Goal: Task Accomplishment & Management: Complete application form

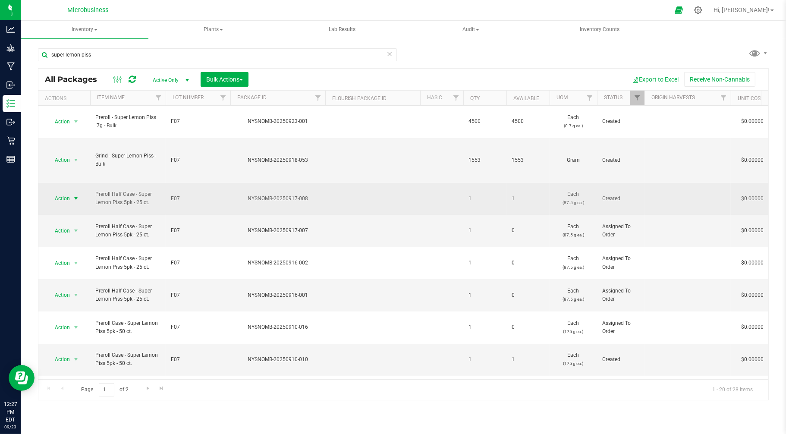
type input "super lemon piss"
click at [72, 195] on span "select" at bounding box center [75, 198] width 7 height 7
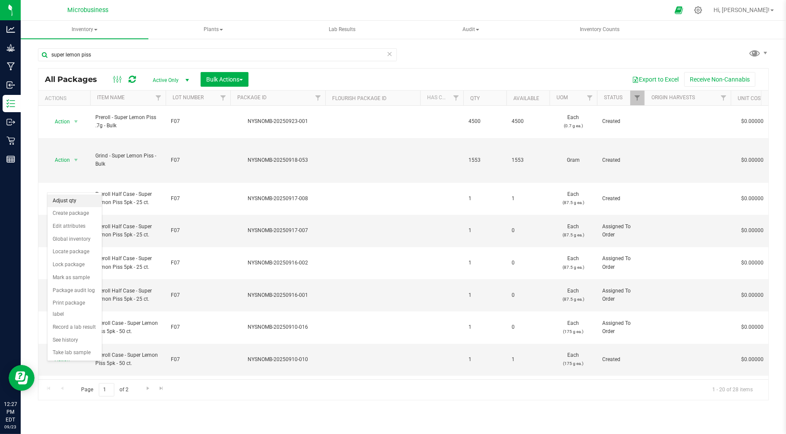
click at [66, 202] on li "Adjust qty" at bounding box center [74, 201] width 54 height 13
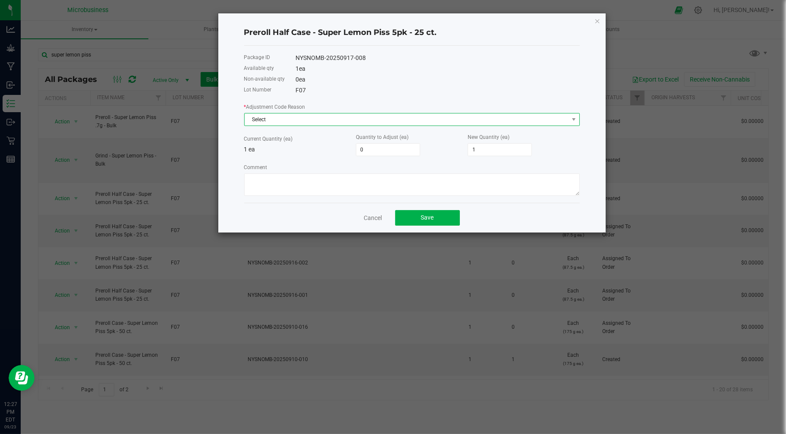
click at [352, 123] on span "Select" at bounding box center [407, 119] width 324 height 12
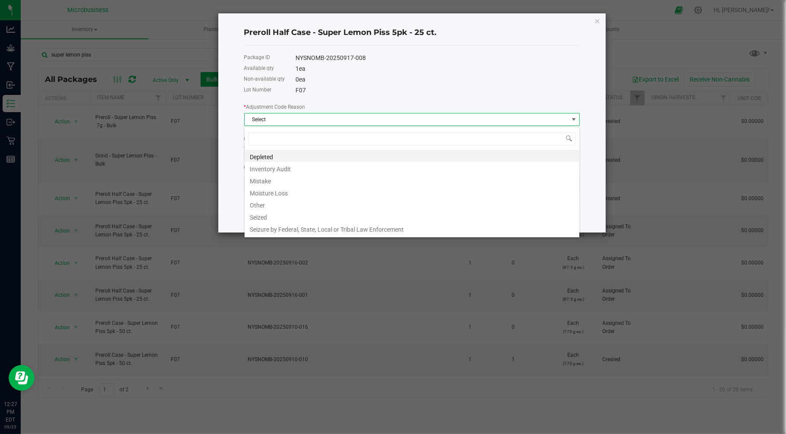
click at [594, 20] on div "Preroll Half Case - Super Lemon Piss 5pk - 25 ct. Package ID NYSNOMB-20250917-0…" at bounding box center [411, 122] width 387 height 219
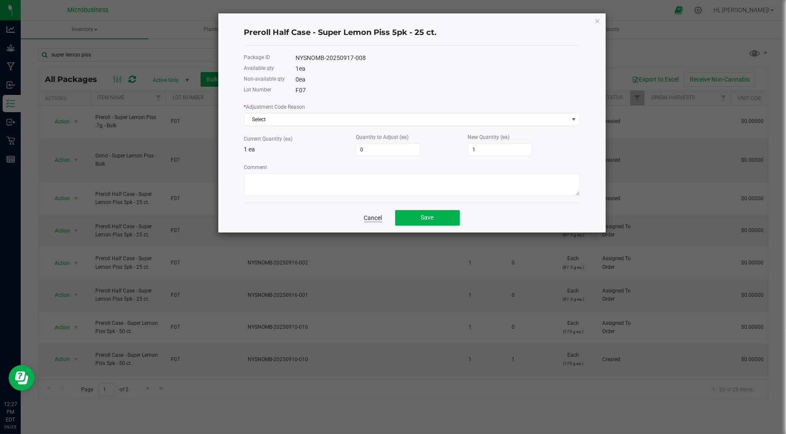
click at [377, 216] on link "Cancel" at bounding box center [373, 218] width 18 height 9
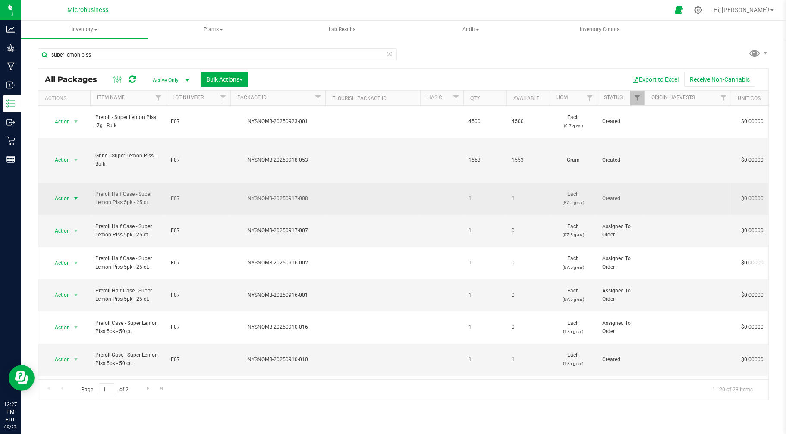
click at [62, 192] on span "Action" at bounding box center [58, 198] width 23 height 12
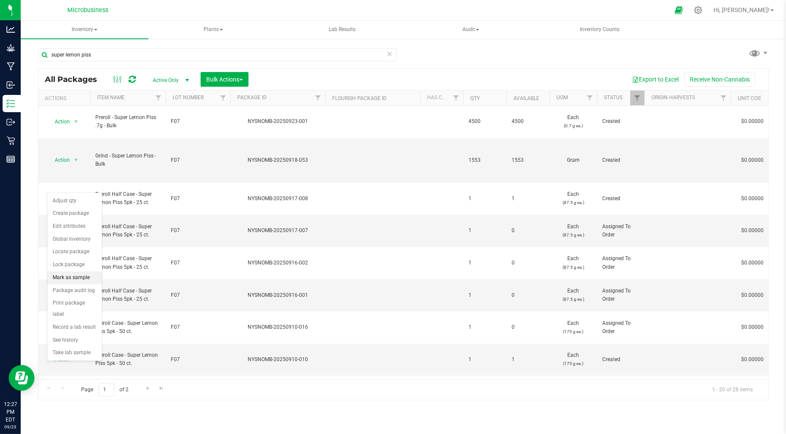
click at [76, 280] on li "Mark as sample" at bounding box center [74, 277] width 54 height 13
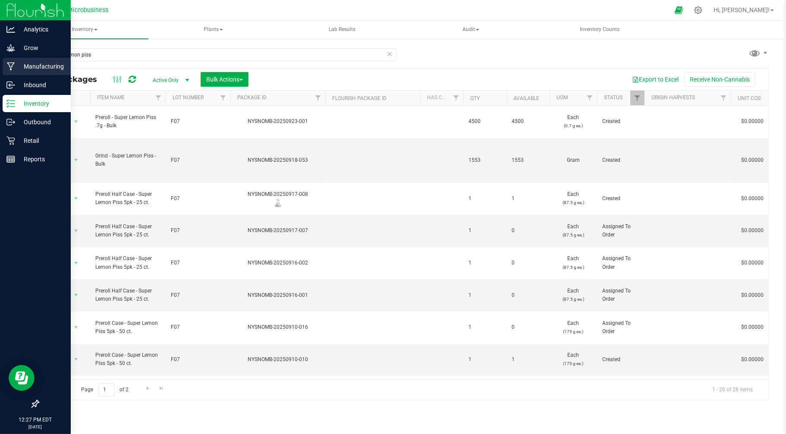
drag, startPoint x: 118, startPoint y: 62, endPoint x: 1, endPoint y: 57, distance: 117.0
click at [0, 57] on html "Analytics Grow Manufacturing Inbound Inventory Outbound Retail Reports 12:27 PM…" at bounding box center [393, 217] width 786 height 434
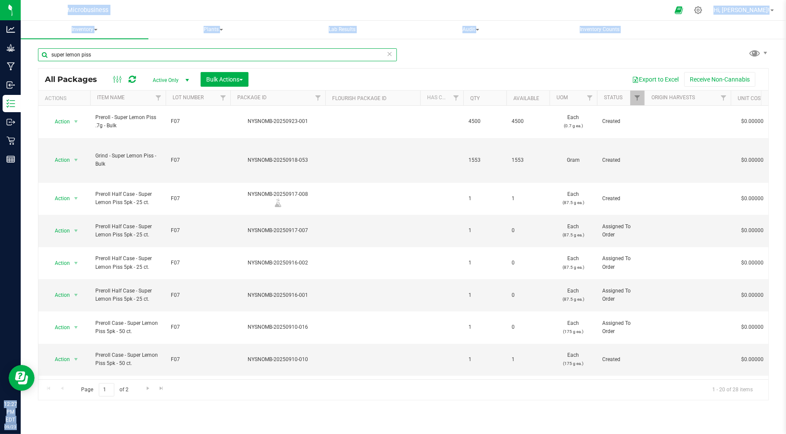
click at [120, 55] on input "super lemon piss" at bounding box center [217, 54] width 359 height 13
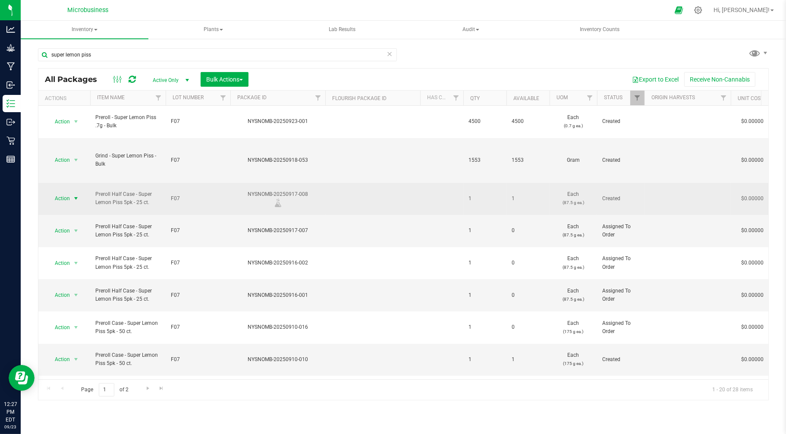
click at [71, 192] on span "select" at bounding box center [76, 198] width 11 height 12
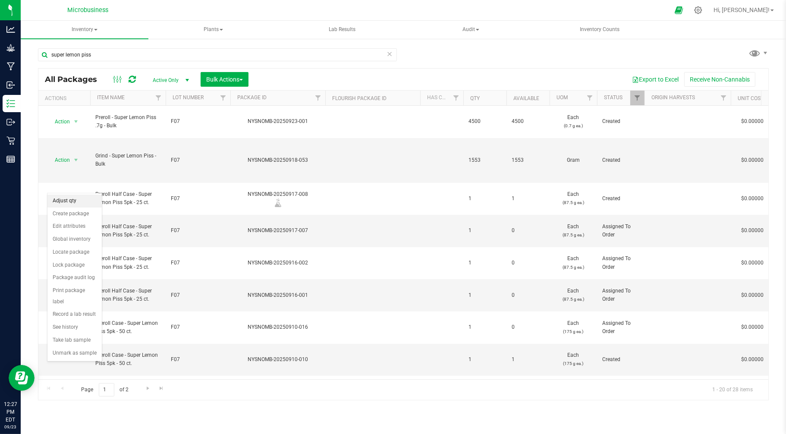
click at [69, 200] on li "Adjust qty" at bounding box center [74, 201] width 54 height 13
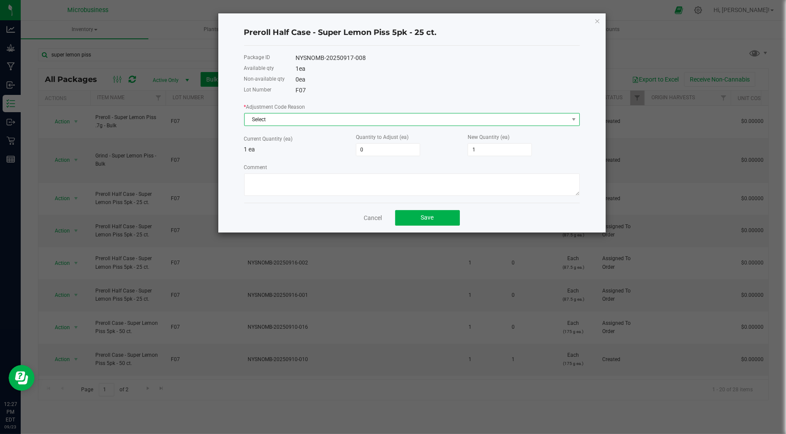
click at [279, 121] on span "Select" at bounding box center [407, 119] width 324 height 12
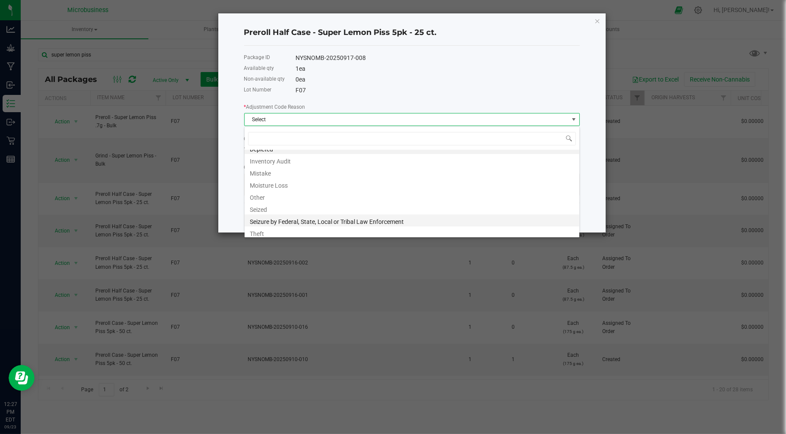
scroll to position [10, 0]
click at [266, 194] on li "Other" at bounding box center [412, 194] width 335 height 12
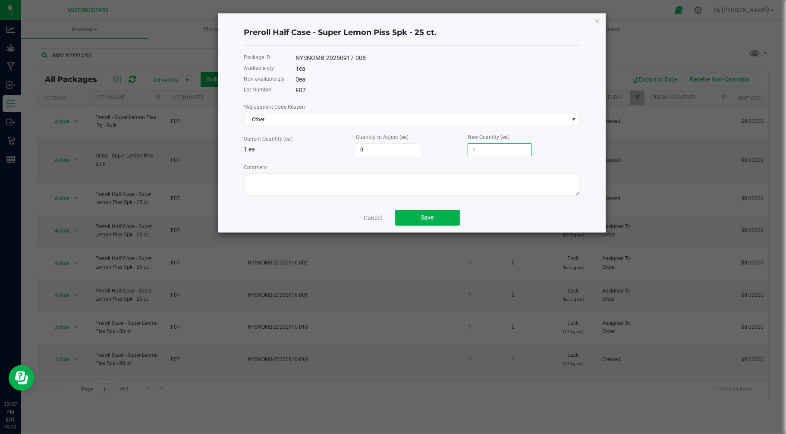
type input "-1"
type input "0"
click at [485, 194] on textarea "Comment" at bounding box center [412, 184] width 336 height 22
type textarea "trade samples"
click at [444, 221] on button "Save" at bounding box center [427, 218] width 65 height 16
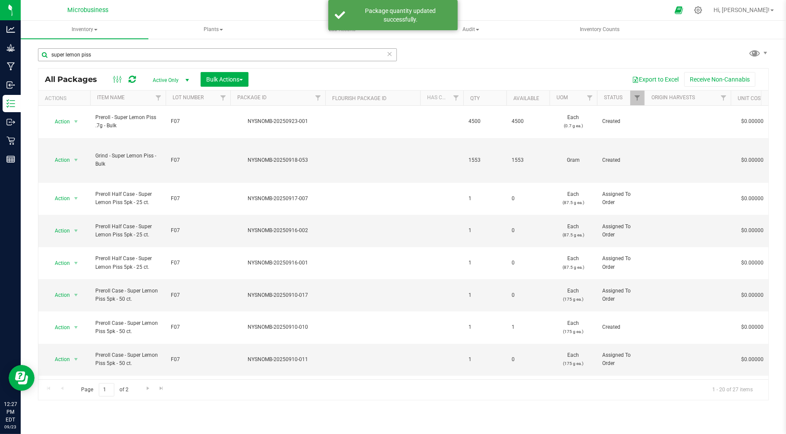
drag, startPoint x: 193, startPoint y: 44, endPoint x: 171, endPoint y: 52, distance: 23.7
click at [171, 52] on div "super lemon piss" at bounding box center [220, 55] width 365 height 28
drag, startPoint x: 113, startPoint y: 57, endPoint x: -5, endPoint y: 41, distance: 118.9
click at [0, 41] on html "Analytics Grow Manufacturing Inbound Inventory Outbound Retail Reports 12:27 PM…" at bounding box center [393, 217] width 786 height 434
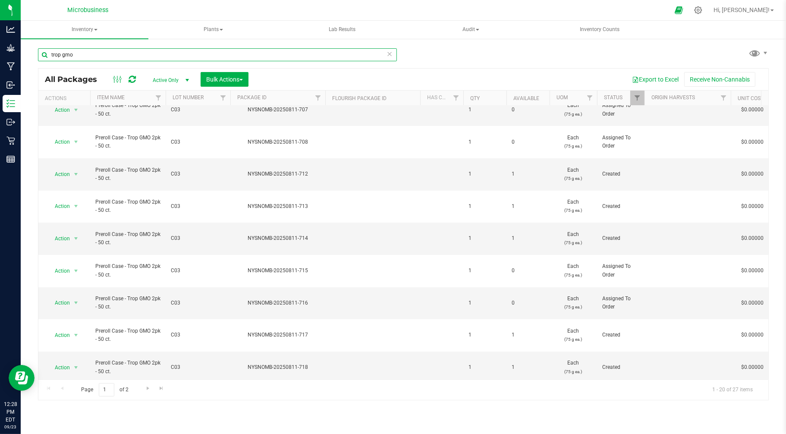
scroll to position [111, 0]
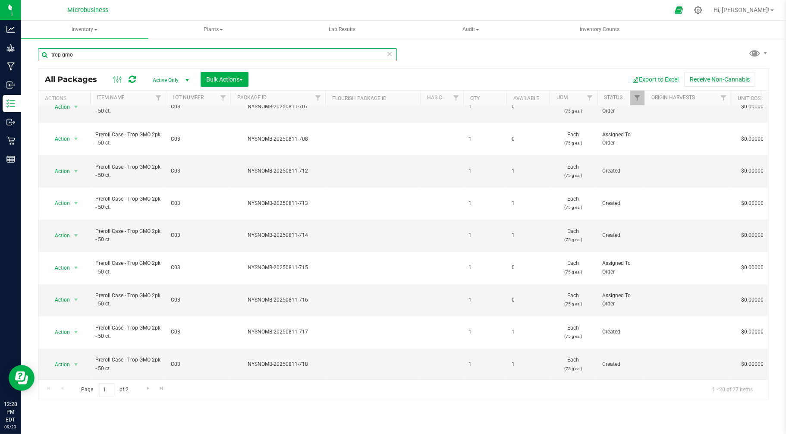
type input "trop gmo"
click at [71, 423] on span "select" at bounding box center [76, 429] width 11 height 12
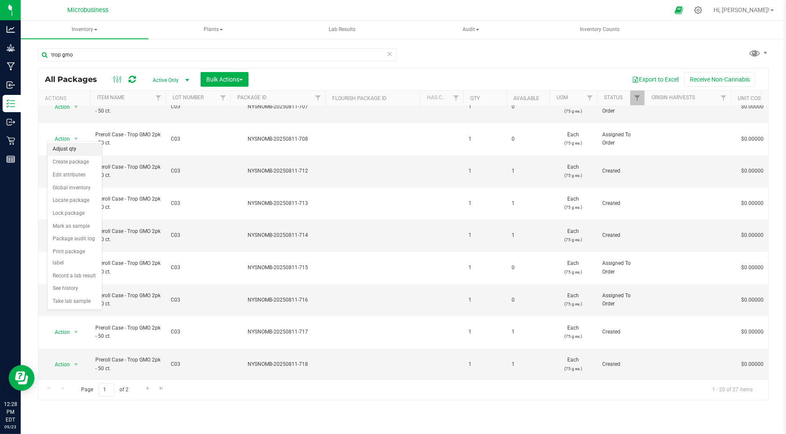
click at [63, 150] on li "Adjust qty" at bounding box center [74, 149] width 54 height 13
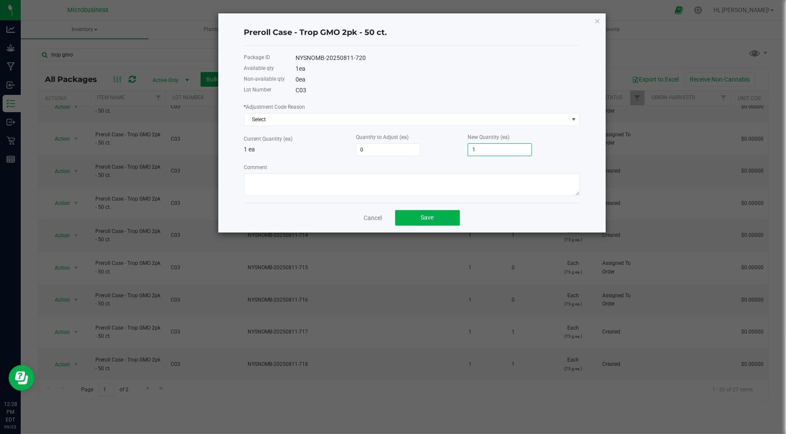
type input "-1"
type input "0"
click at [449, 113] on span "Select" at bounding box center [407, 119] width 324 height 12
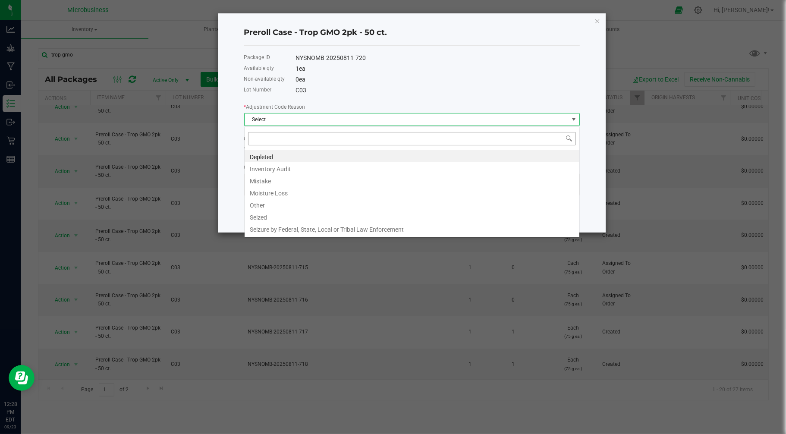
scroll to position [13, 335]
click at [265, 208] on li "Other" at bounding box center [412, 204] width 335 height 12
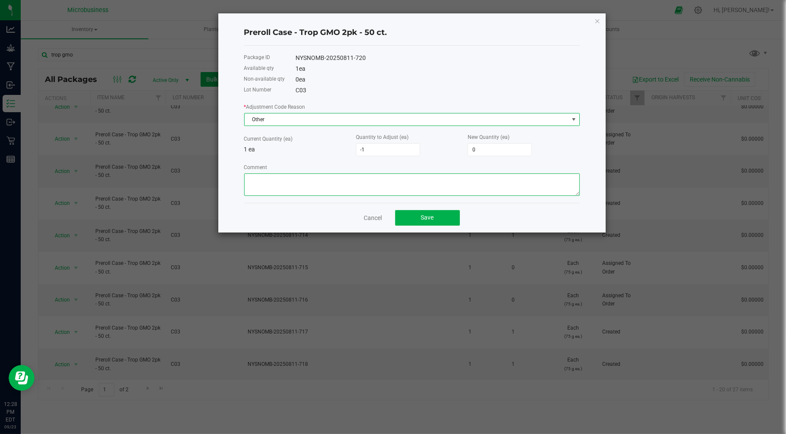
click at [278, 179] on textarea "Comment" at bounding box center [412, 184] width 336 height 22
type textarea "trade samples"
click at [434, 223] on button "Save" at bounding box center [427, 218] width 65 height 16
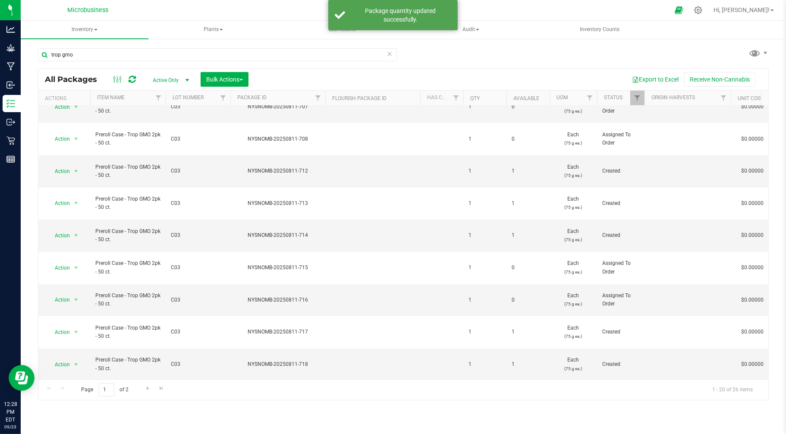
scroll to position [0, 0]
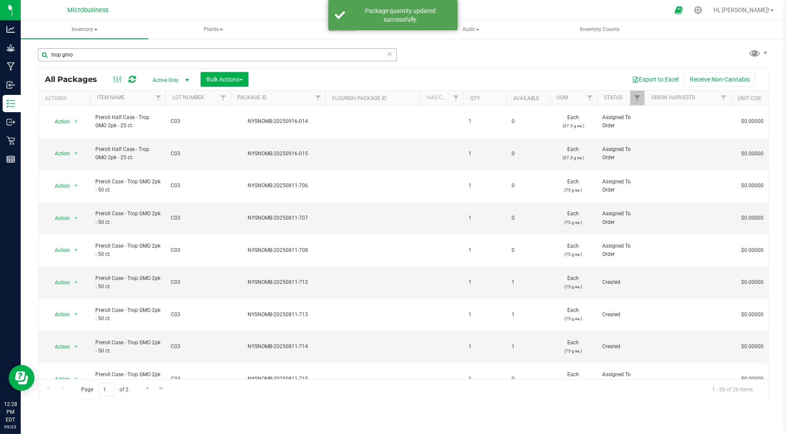
drag, startPoint x: 62, startPoint y: 47, endPoint x: 81, endPoint y: 54, distance: 20.4
click at [63, 50] on div "trop gmo" at bounding box center [220, 55] width 365 height 28
drag, startPoint x: 85, startPoint y: 54, endPoint x: -5, endPoint y: 53, distance: 89.7
click at [0, 53] on html "Analytics Grow Manufacturing Inbound Inventory Outbound Retail Reports 12:28 PM…" at bounding box center [393, 217] width 786 height 434
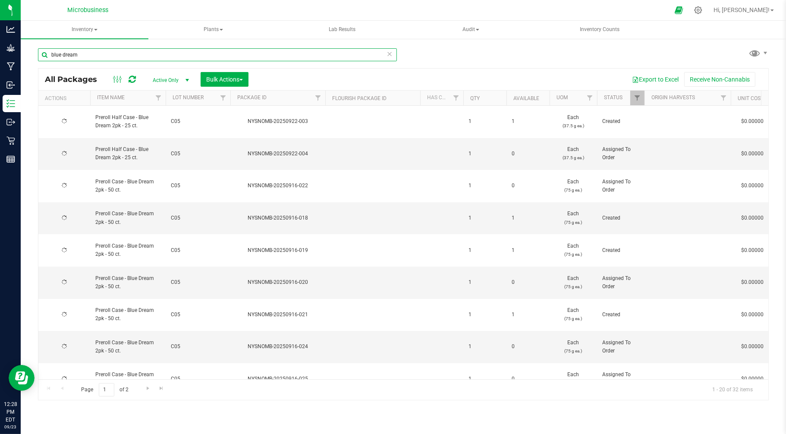
type input "blue dream"
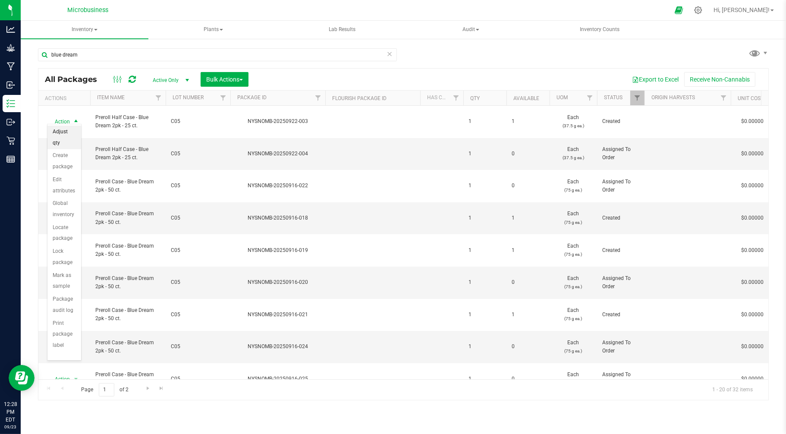
click at [65, 139] on li "Adjust qty" at bounding box center [64, 138] width 34 height 24
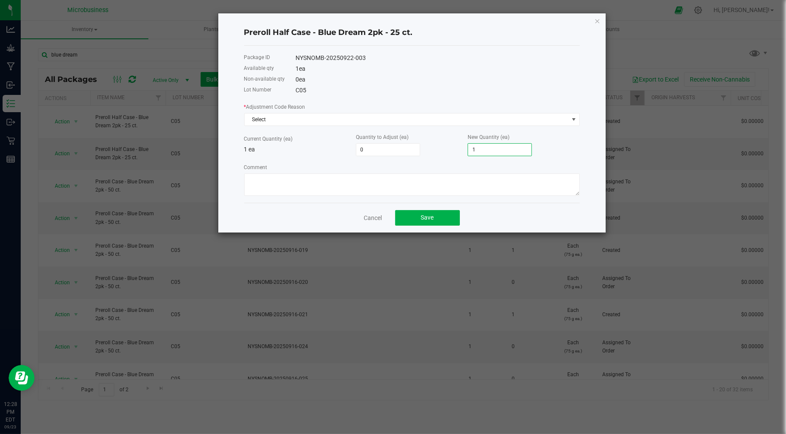
type input "-1"
type input "0"
click at [421, 122] on span "Select" at bounding box center [407, 119] width 324 height 12
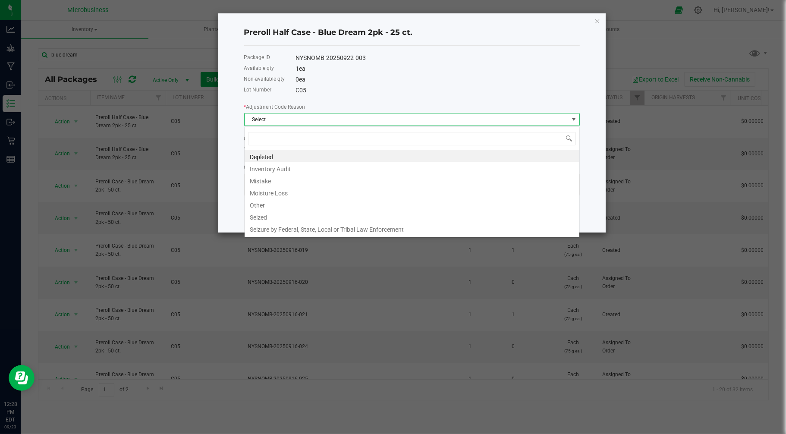
scroll to position [13, 335]
click at [266, 204] on li "Other" at bounding box center [412, 204] width 335 height 12
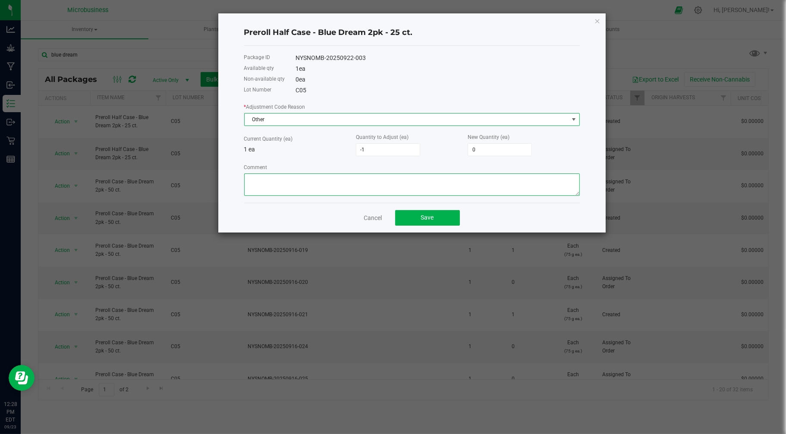
click at [280, 186] on textarea "Comment" at bounding box center [412, 184] width 336 height 22
type textarea "trade samples"
click at [412, 213] on button "Save" at bounding box center [427, 218] width 65 height 16
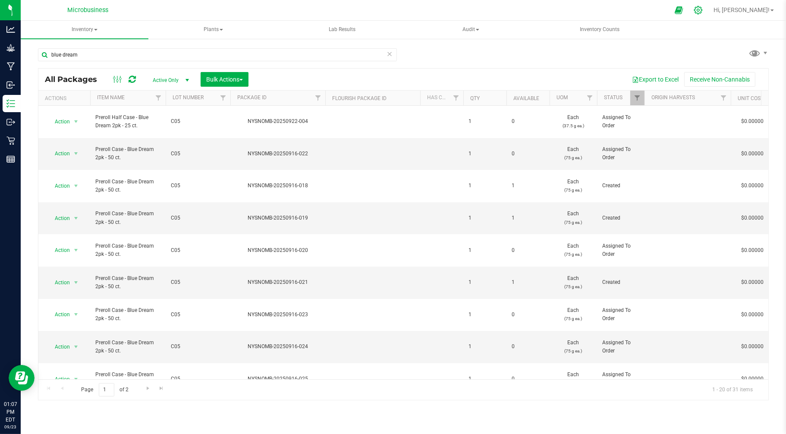
click at [702, 13] on icon at bounding box center [698, 10] width 8 height 8
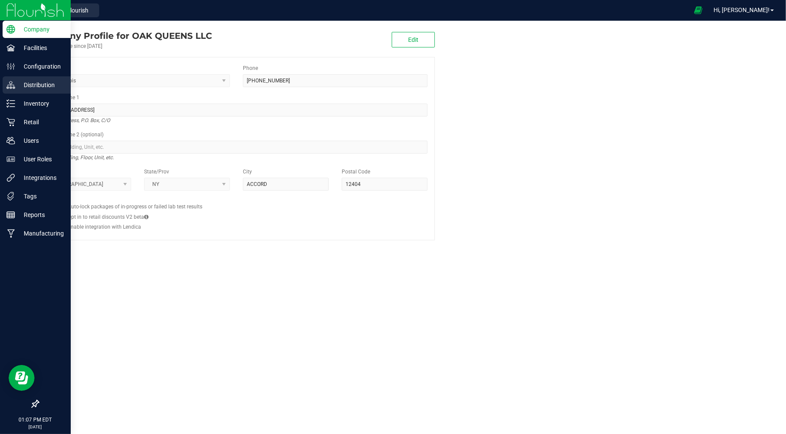
click at [33, 81] on p "Distribution" at bounding box center [41, 85] width 52 height 10
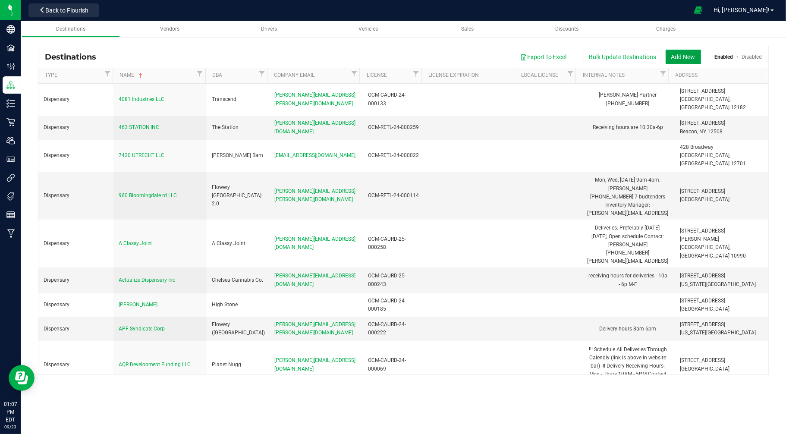
click at [692, 57] on button "Add New" at bounding box center [683, 57] width 35 height 15
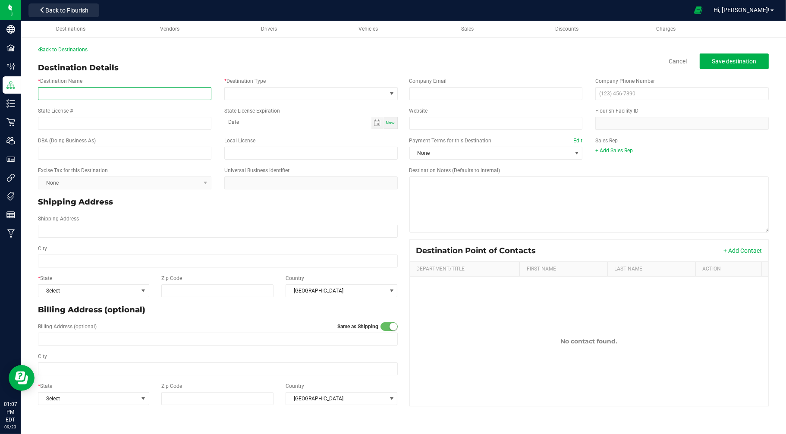
click at [54, 94] on input "* Destination Name" at bounding box center [124, 93] width 173 height 13
type input "CDCW Schenectady"
click at [255, 95] on span at bounding box center [306, 94] width 162 height 12
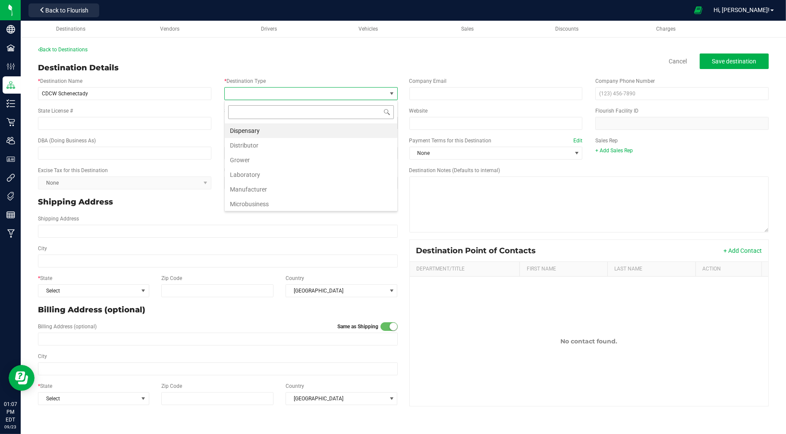
scroll to position [13, 173]
click at [244, 127] on li "Dispensary" at bounding box center [311, 130] width 173 height 15
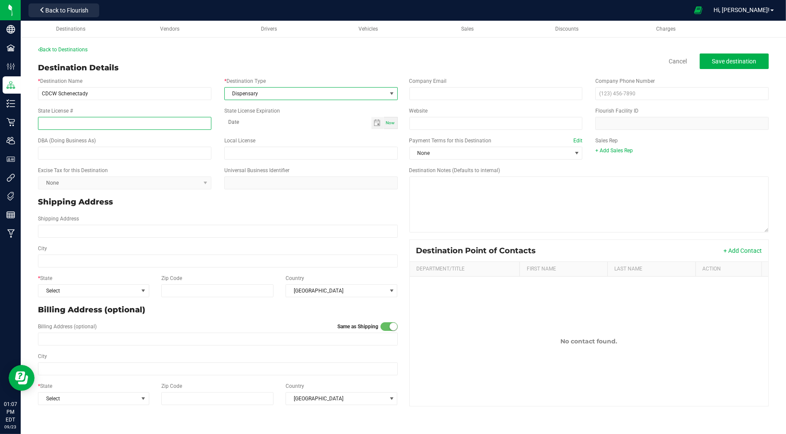
click at [156, 124] on input "State License #" at bounding box center [124, 123] width 173 height 13
type input "OCM-RETL-24-000138"
click at [483, 97] on input "email" at bounding box center [495, 93] width 173 height 13
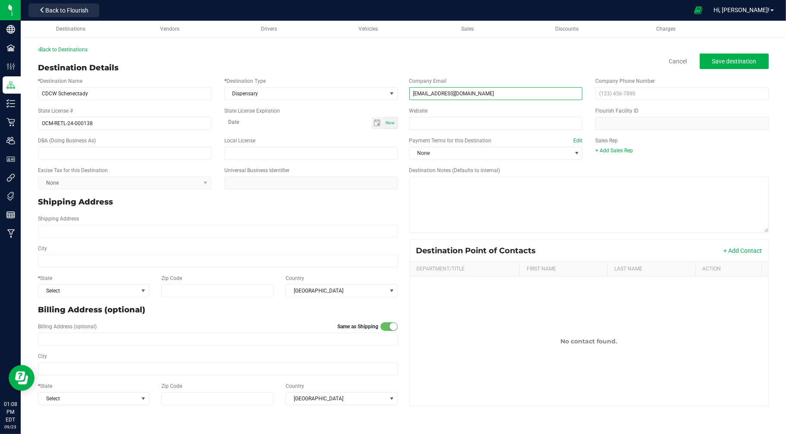
type input "[EMAIL_ADDRESS][DOMAIN_NAME]"
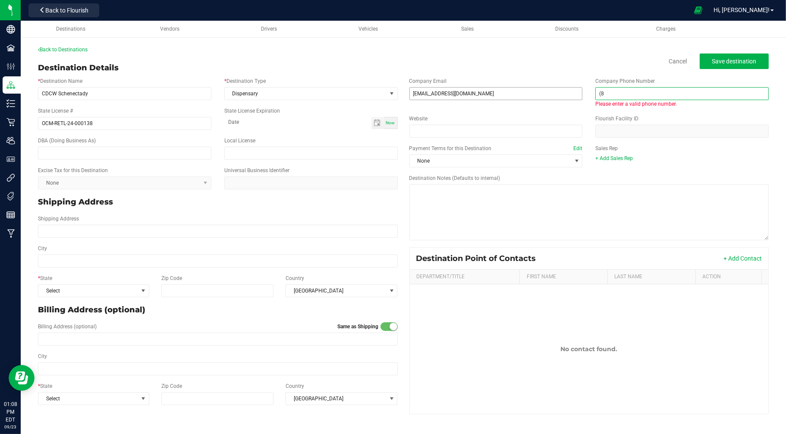
type input "("
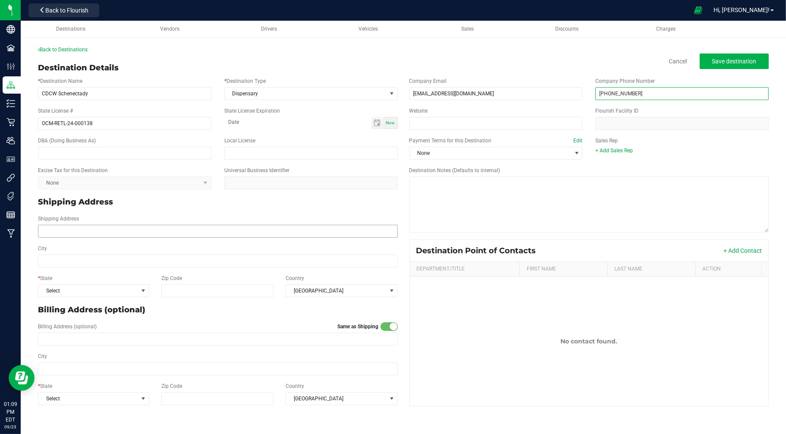
type input "[PHONE_NUMBER]"
click at [171, 230] on input "Shipping Address" at bounding box center [218, 231] width 360 height 13
type input "[STREET_ADDRESS]"
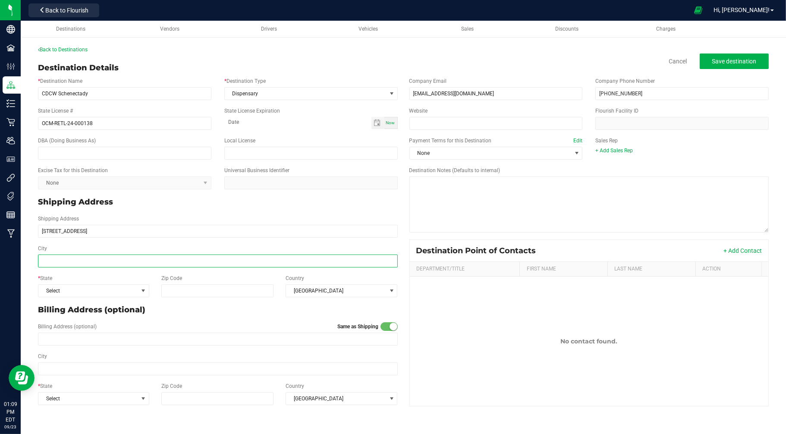
type input "[STREET_ADDRESS]"
type input "Schenectady"
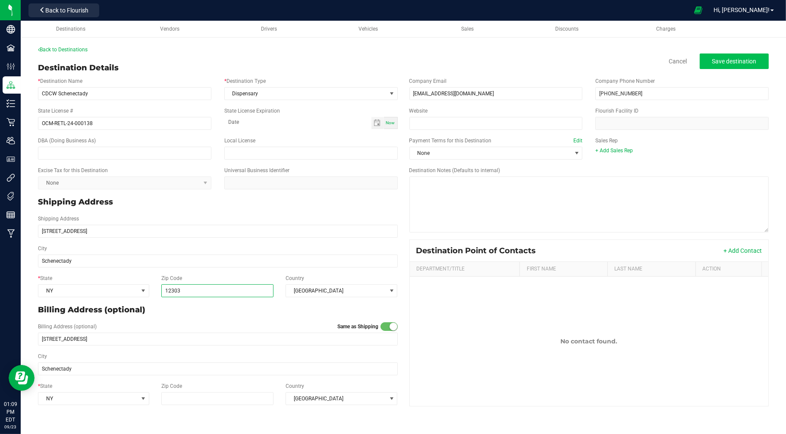
type input "12303"
click at [739, 61] on span "Save destination" at bounding box center [734, 61] width 44 height 7
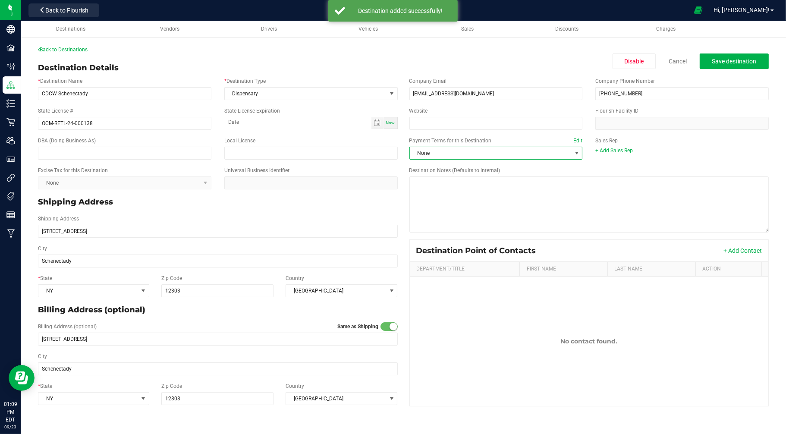
click at [571, 153] on span at bounding box center [576, 153] width 11 height 12
click at [430, 256] on li "Net 30" at bounding box center [496, 258] width 173 height 15
click at [715, 60] on span "Save destination" at bounding box center [734, 61] width 44 height 7
